Goal: Transaction & Acquisition: Purchase product/service

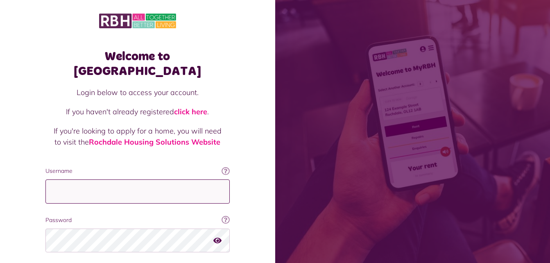
click at [72, 179] on input "Username" at bounding box center [137, 191] width 184 height 24
type input "**********"
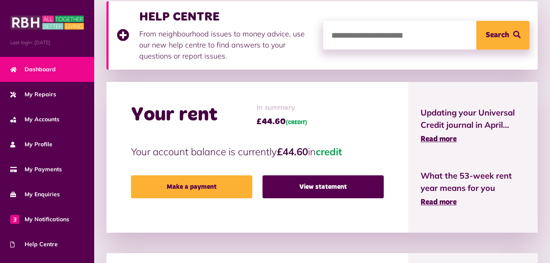
scroll to position [164, 0]
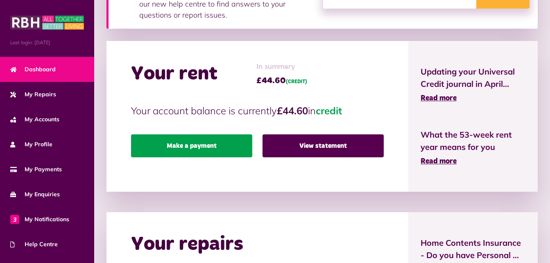
click at [198, 145] on link "Make a payment" at bounding box center [191, 145] width 121 height 23
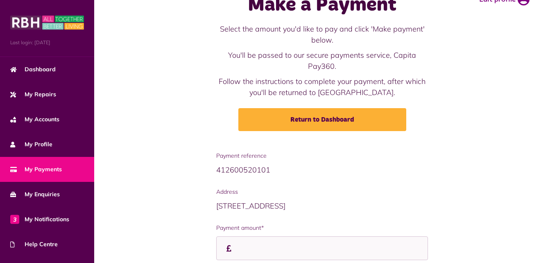
scroll to position [96, 0]
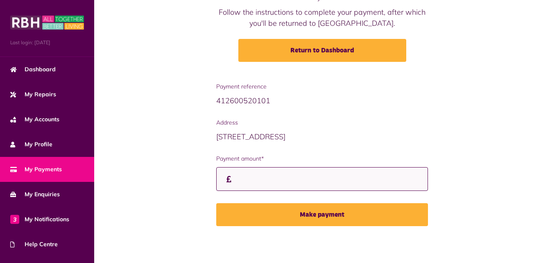
click at [256, 180] on input "Payment amount*" at bounding box center [322, 179] width 212 height 24
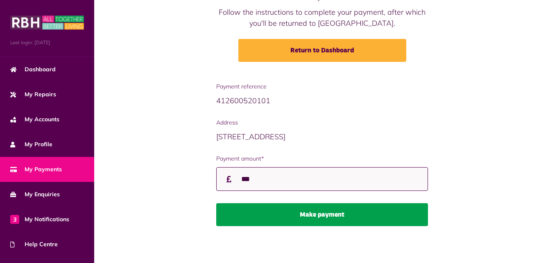
type input "***"
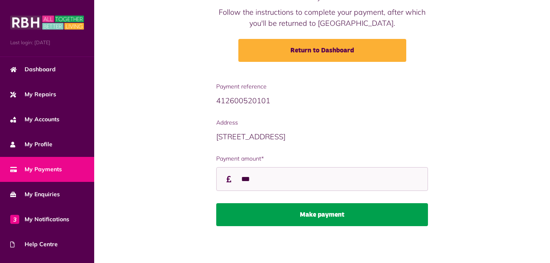
click at [329, 214] on button "Make payment" at bounding box center [322, 214] width 212 height 23
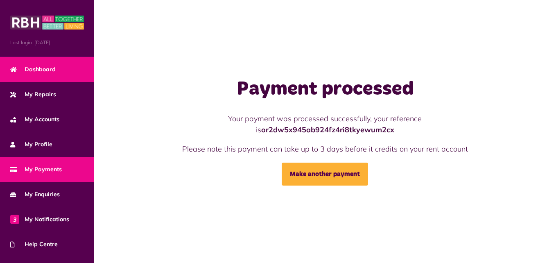
click at [61, 63] on link "Dashboard" at bounding box center [47, 69] width 94 height 25
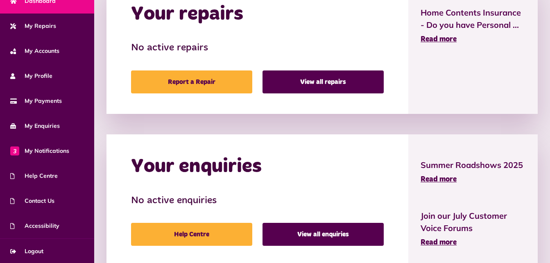
scroll to position [344, 0]
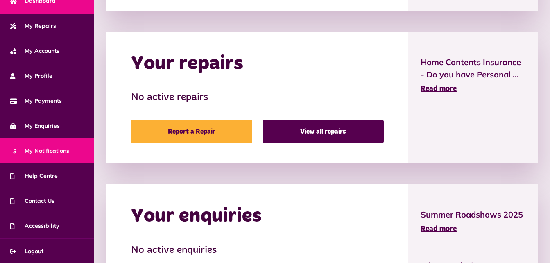
click at [45, 150] on span "3 My Notifications" at bounding box center [39, 150] width 59 height 9
